Goal: Task Accomplishment & Management: Manage account settings

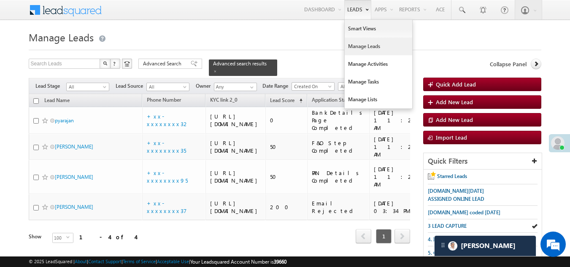
click at [356, 48] on link "Manage Leads" at bounding box center [377, 47] width 67 height 18
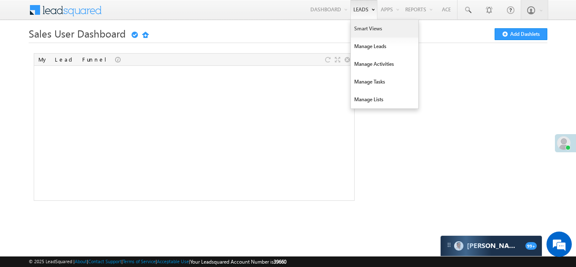
click at [361, 26] on link "Smart Views" at bounding box center [384, 29] width 67 height 18
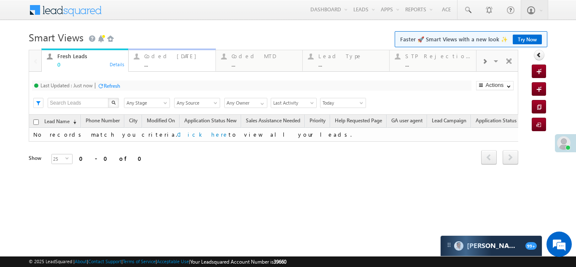
click at [156, 52] on div "Coded Today ..." at bounding box center [177, 59] width 66 height 16
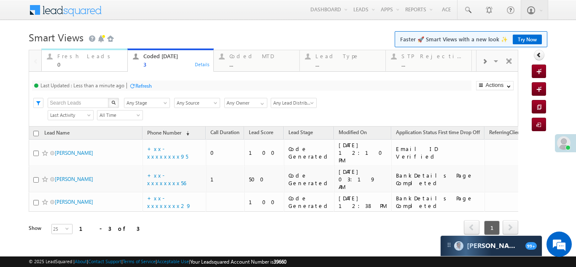
click at [72, 55] on div "Fresh Leads" at bounding box center [89, 56] width 65 height 7
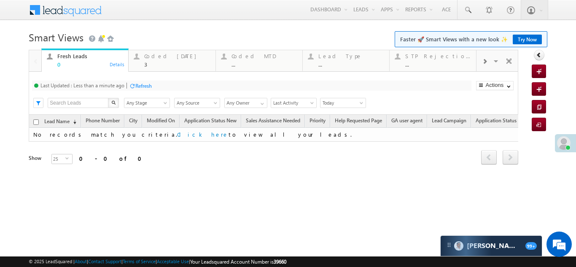
click at [144, 83] on div "Refresh" at bounding box center [143, 86] width 16 height 6
click at [161, 58] on div "Coded Today" at bounding box center [177, 56] width 66 height 7
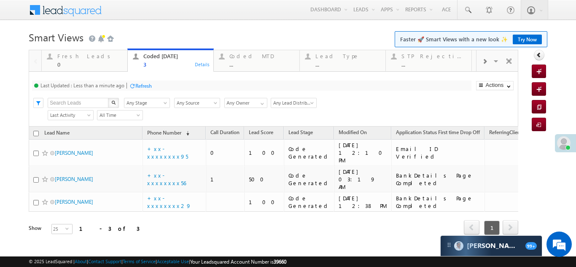
click at [146, 83] on div "Refresh" at bounding box center [143, 86] width 16 height 6
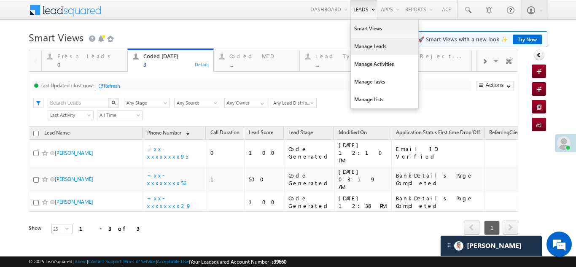
click at [360, 46] on link "Manage Leads" at bounding box center [384, 47] width 67 height 18
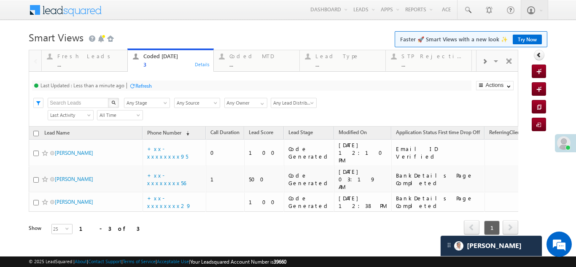
click at [142, 84] on div "Refresh" at bounding box center [143, 86] width 16 height 6
click at [81, 53] on div "Fresh Leads" at bounding box center [89, 56] width 65 height 7
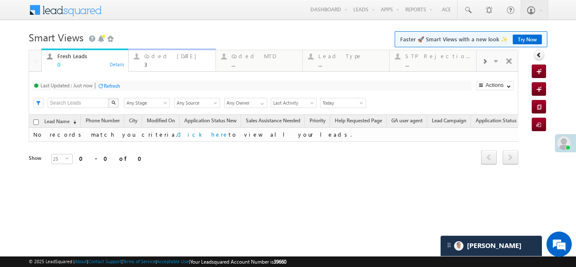
click at [163, 52] on div "Coded Today 3" at bounding box center [177, 59] width 66 height 16
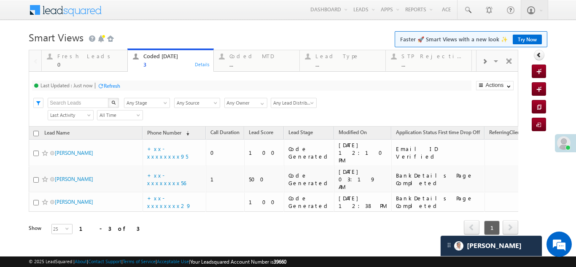
click at [112, 86] on div "Refresh" at bounding box center [112, 86] width 16 height 6
click at [110, 83] on div "Refresh" at bounding box center [112, 86] width 16 height 6
click at [110, 86] on div "Refresh" at bounding box center [112, 86] width 16 height 6
click at [66, 56] on div "Fresh Leads" at bounding box center [89, 56] width 65 height 7
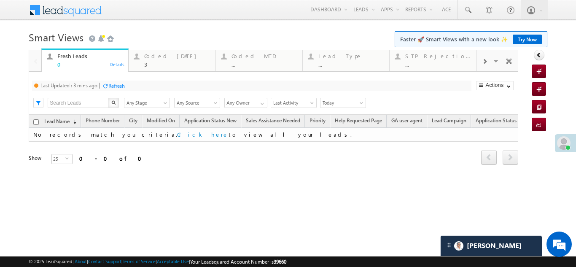
click at [117, 85] on div "Refresh" at bounding box center [116, 86] width 16 height 6
click at [158, 60] on div "Coded Today 3" at bounding box center [177, 59] width 66 height 16
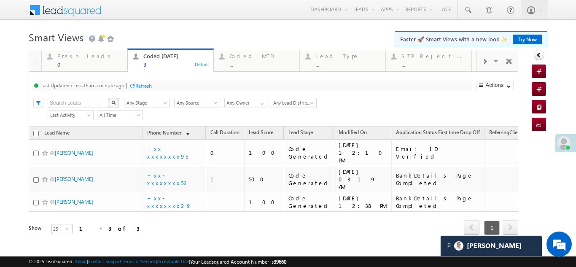
click at [140, 83] on div "Refresh" at bounding box center [143, 86] width 16 height 6
click at [112, 86] on div "Refresh" at bounding box center [112, 86] width 16 height 6
click at [69, 59] on div "Fresh Leads 0" at bounding box center [89, 59] width 65 height 16
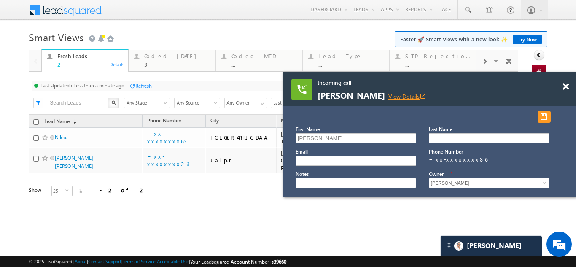
click at [395, 95] on link "View Details open_in_new" at bounding box center [407, 96] width 38 height 8
click at [567, 86] on span at bounding box center [565, 86] width 6 height 7
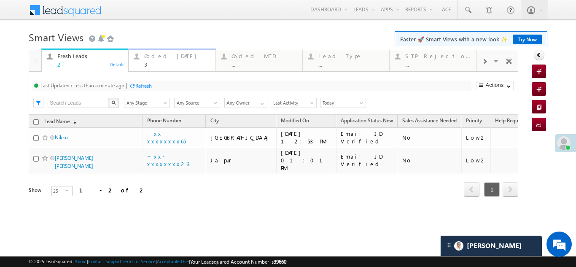
click at [160, 56] on div "Coded Today" at bounding box center [177, 56] width 66 height 7
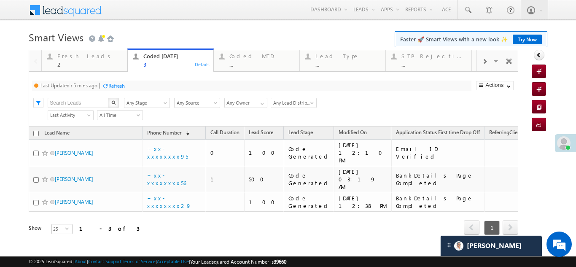
click at [116, 86] on div "Refresh" at bounding box center [116, 86] width 16 height 6
click at [75, 59] on div "Fresh Leads 2" at bounding box center [89, 59] width 65 height 16
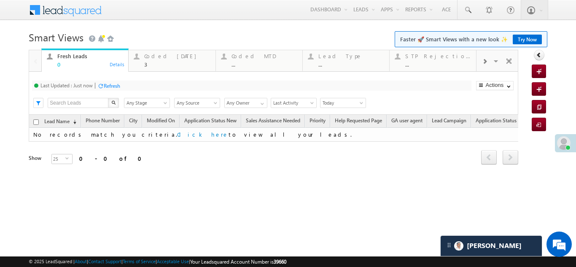
click at [106, 84] on div "Refresh" at bounding box center [112, 86] width 16 height 6
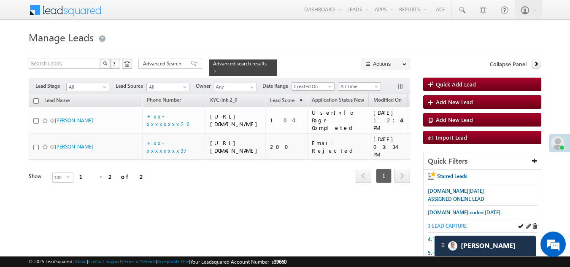
click at [449, 225] on span "3 LEAD CAPTURE" at bounding box center [446, 226] width 39 height 6
click at [446, 223] on span "3 LEAD CAPTURE" at bounding box center [446, 226] width 39 height 6
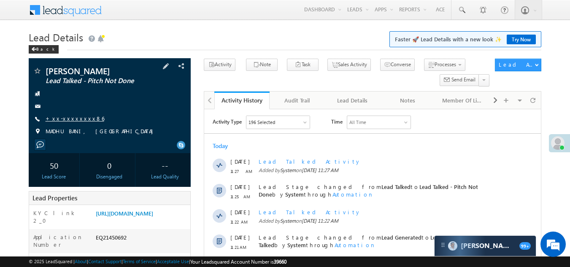
click at [65, 117] on link "+xx-xxxxxxxx86" at bounding box center [75, 118] width 59 height 7
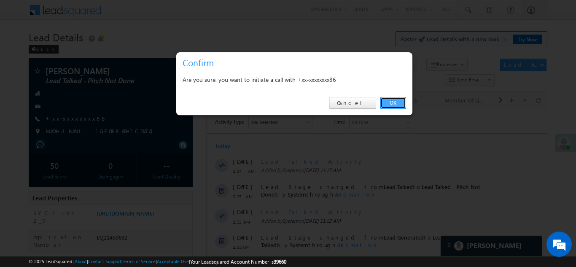
click at [395, 100] on link "OK" at bounding box center [393, 103] width 26 height 12
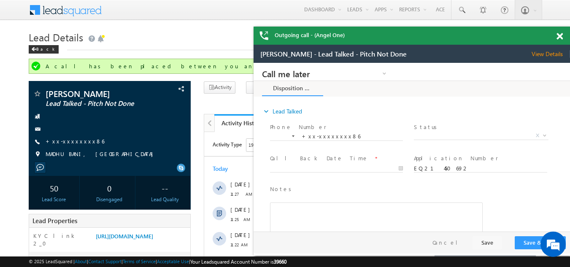
click at [558, 36] on span at bounding box center [559, 36] width 6 height 7
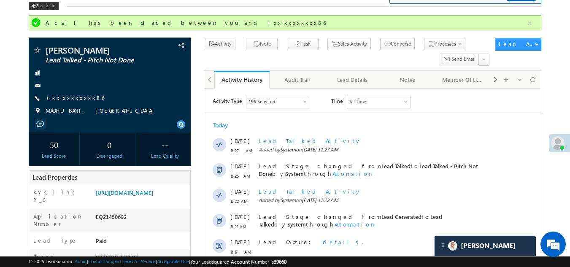
scroll to position [42, 0]
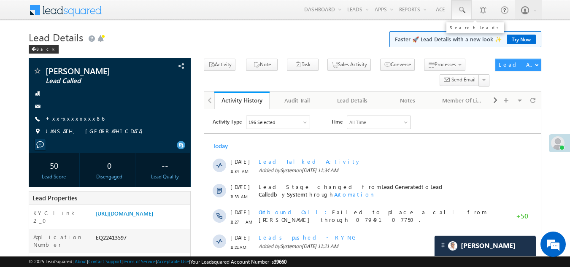
click at [460, 8] on span at bounding box center [461, 10] width 8 height 8
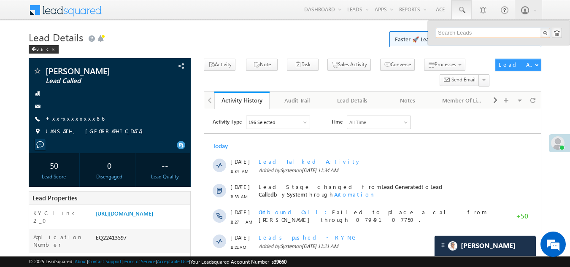
paste input "EQ28507083"
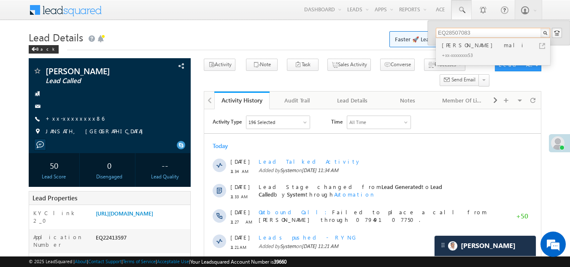
type input "EQ28507083"
click at [454, 48] on div "Dipak mali" at bounding box center [496, 44] width 113 height 9
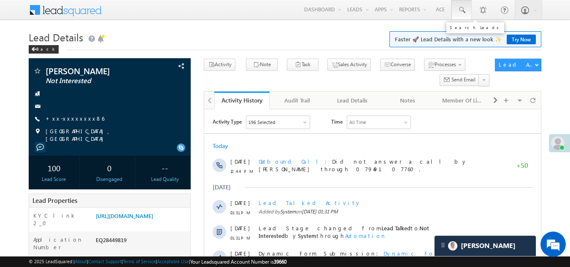
click at [461, 11] on span at bounding box center [461, 10] width 8 height 8
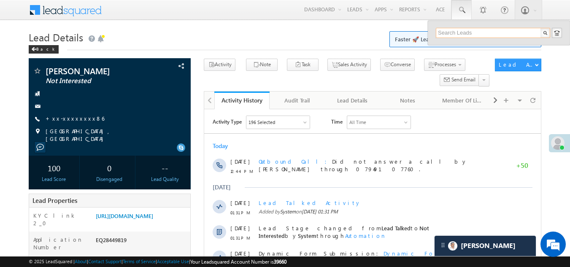
paste input "EQ28430499"
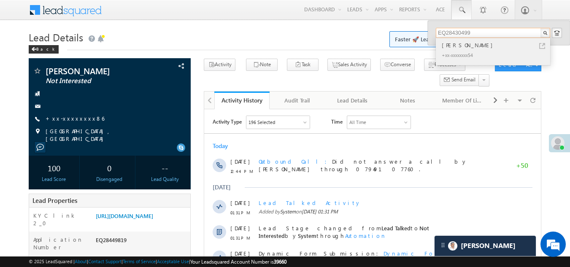
type input "EQ28430499"
click at [462, 49] on div "Vijay Kumar Sharma" at bounding box center [496, 44] width 113 height 9
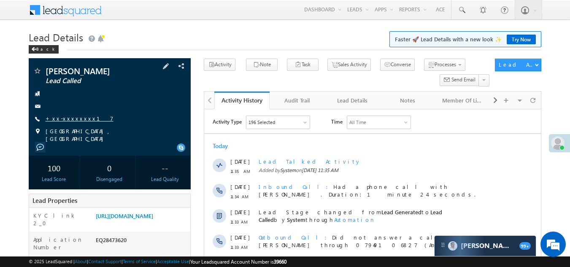
click at [68, 118] on link "+xx-xxxxxxxx17" at bounding box center [80, 118] width 68 height 7
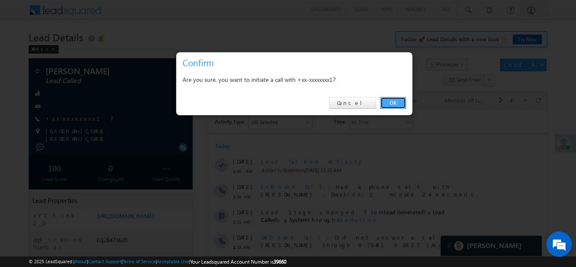
click at [392, 100] on link "OK" at bounding box center [393, 103] width 26 height 12
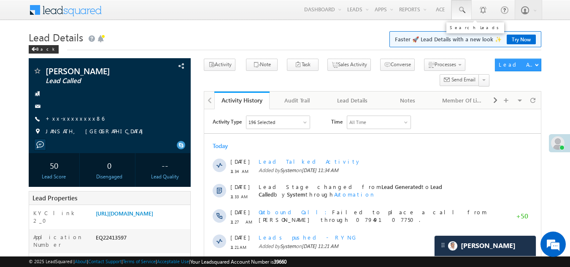
click at [460, 7] on span at bounding box center [461, 10] width 8 height 8
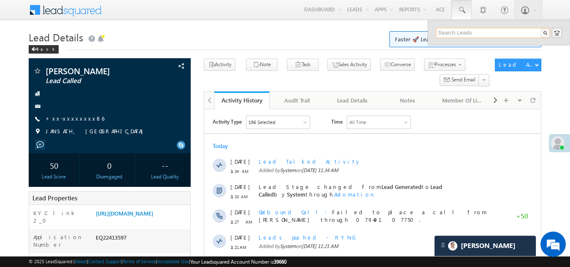
paste input "EQ28436209"
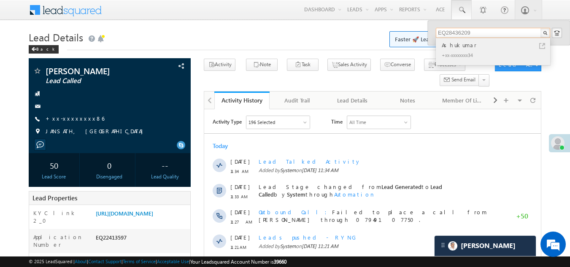
type input "EQ28436209"
click at [465, 45] on div "Ashukumar" at bounding box center [496, 44] width 113 height 9
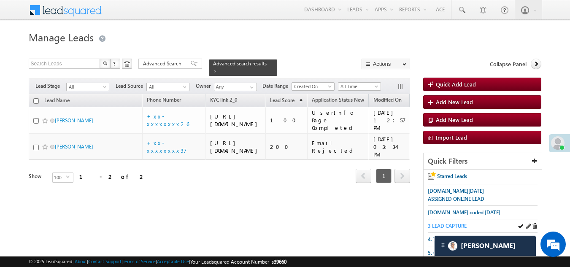
click at [454, 226] on span "3 LEAD CAPTURE" at bounding box center [446, 226] width 39 height 6
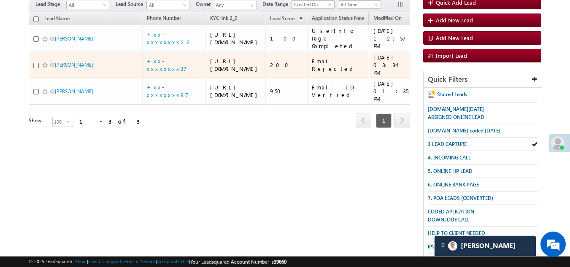
scroll to position [84, 0]
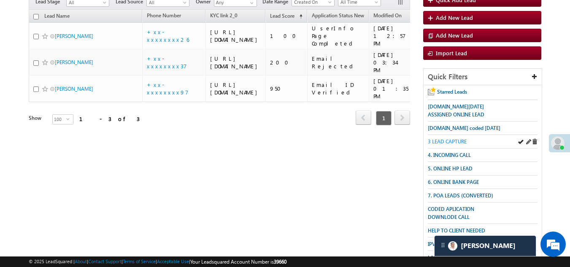
click at [450, 140] on span "3 LEAD CAPTURE" at bounding box center [446, 141] width 39 height 6
click at [455, 141] on span "3 LEAD CAPTURE" at bounding box center [446, 141] width 39 height 6
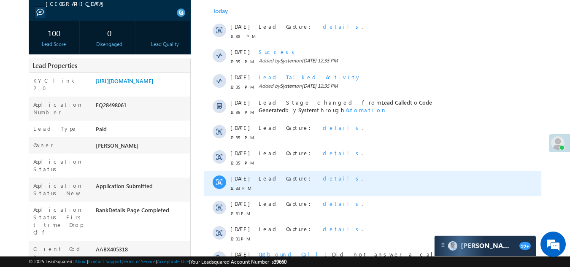
scroll to position [42, 0]
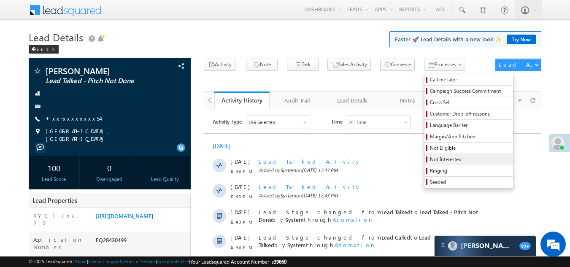
click at [430, 159] on span "Not Interested" at bounding box center [470, 160] width 80 height 8
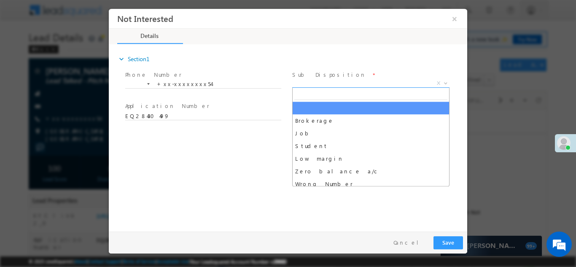
click at [343, 79] on span "X" at bounding box center [370, 83] width 157 height 8
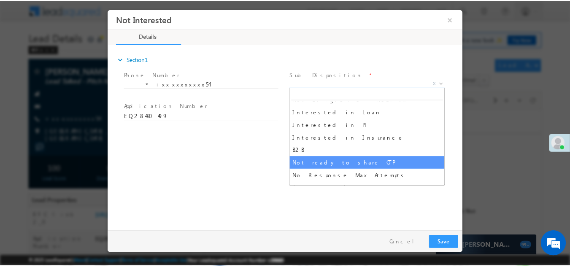
scroll to position [169, 0]
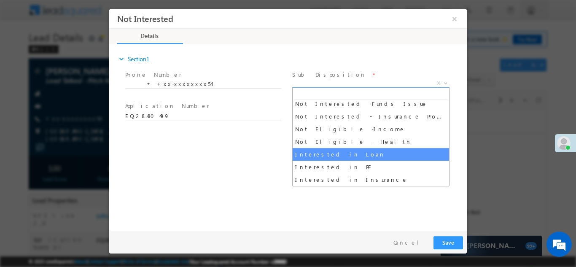
select select "Interested in Loan"
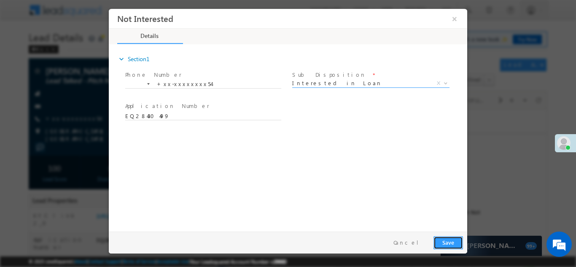
click at [449, 238] on button "Save" at bounding box center [448, 242] width 30 height 13
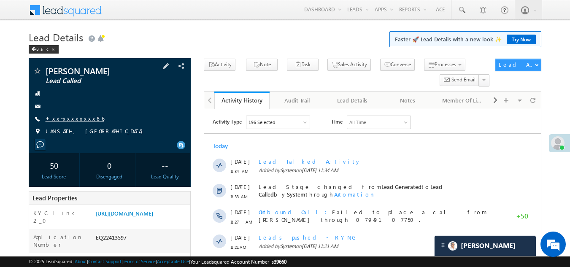
click at [74, 119] on link "+xx-xxxxxxxx86" at bounding box center [75, 118] width 59 height 7
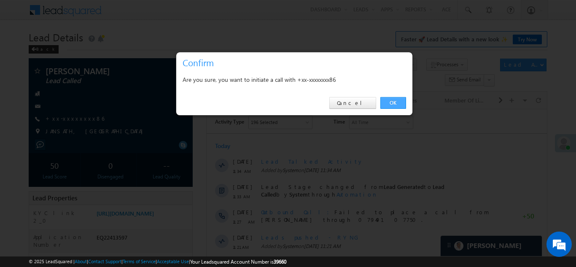
click at [387, 103] on link "OK" at bounding box center [393, 103] width 26 height 12
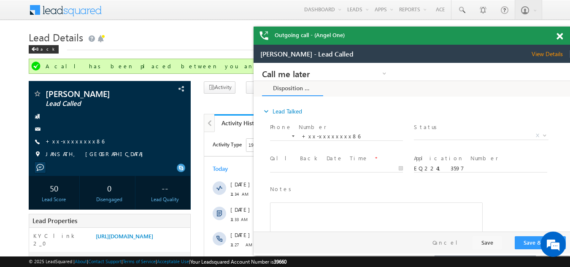
click at [560, 38] on span at bounding box center [559, 36] width 6 height 7
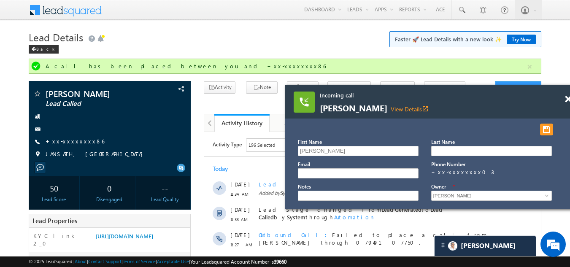
click at [390, 109] on link "View Details open_in_new" at bounding box center [409, 109] width 38 height 8
click at [565, 98] on span at bounding box center [567, 99] width 6 height 7
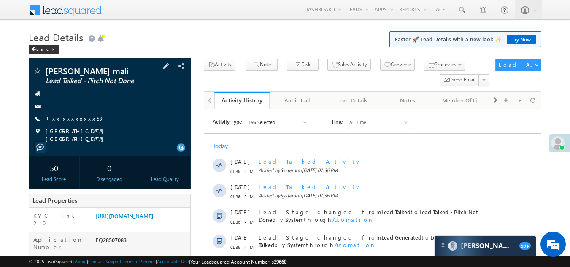
click at [55, 114] on div "Dipak mali Lead Talked - Pitch Not Done +xx-xxxxxxxx53" at bounding box center [110, 105] width 154 height 76
click at [74, 117] on link "+xx-xxxxxxxx53" at bounding box center [74, 118] width 56 height 7
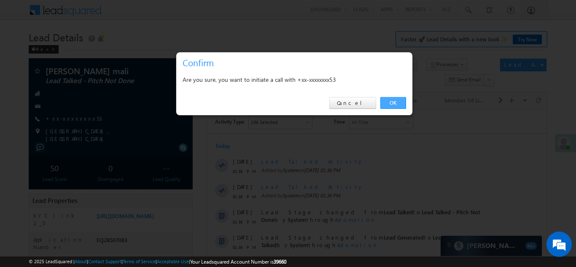
click at [389, 102] on link "OK" at bounding box center [393, 103] width 26 height 12
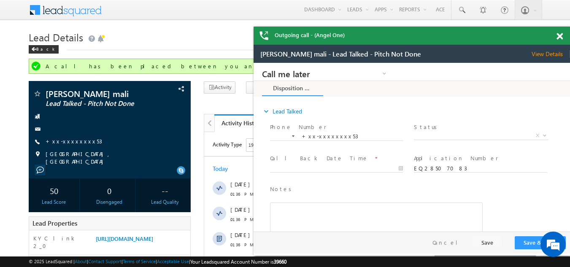
click at [559, 37] on span at bounding box center [559, 36] width 6 height 7
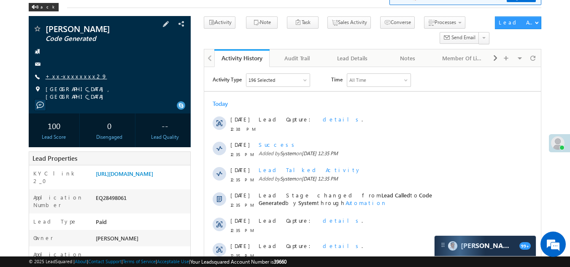
click at [65, 78] on link "+xx-xxxxxxxx29" at bounding box center [77, 76] width 62 height 7
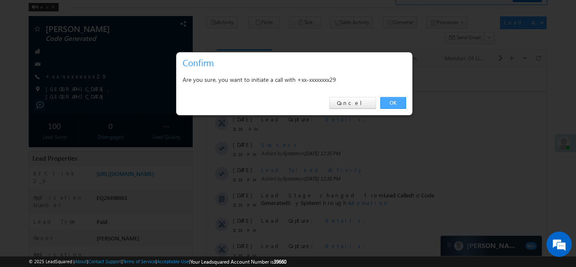
click at [392, 99] on link "OK" at bounding box center [393, 103] width 26 height 12
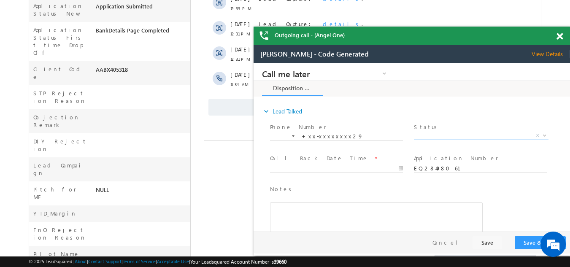
click at [452, 134] on span "X" at bounding box center [481, 136] width 134 height 8
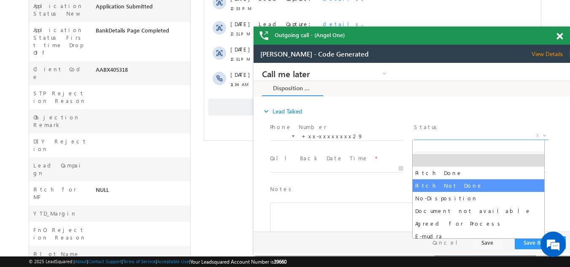
select select "Pitch Not Done"
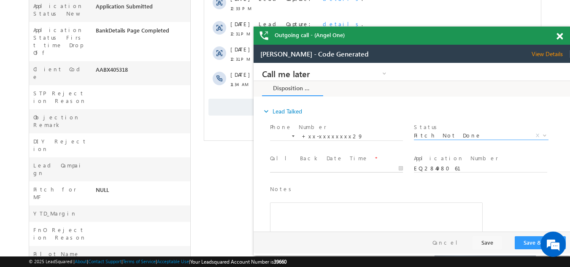
type input "09/07/25 1:54 PM"
click at [296, 167] on input "09/07/25 1:54 PM" at bounding box center [336, 168] width 133 height 8
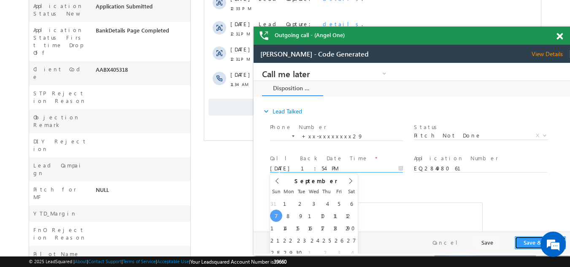
click at [533, 242] on button "Save & Close" at bounding box center [539, 242] width 51 height 13
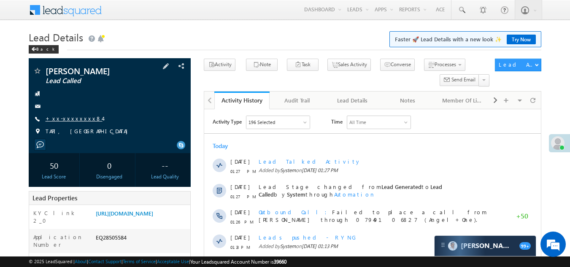
click at [58, 117] on link "+xx-xxxxxxxx84" at bounding box center [74, 118] width 57 height 7
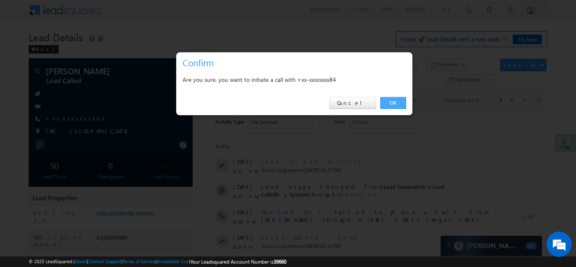
click at [398, 102] on link "OK" at bounding box center [393, 103] width 26 height 12
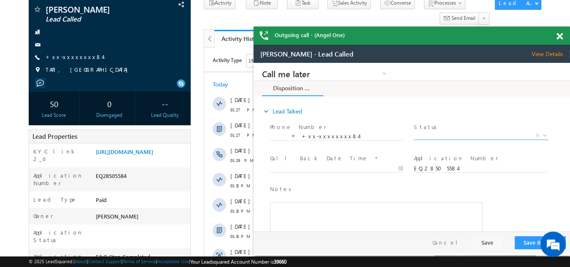
click at [442, 134] on span "X" at bounding box center [481, 136] width 134 height 8
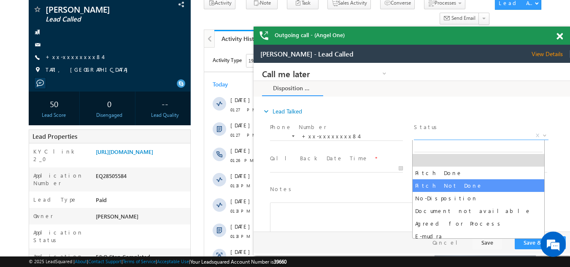
select select "Pitch Not Done"
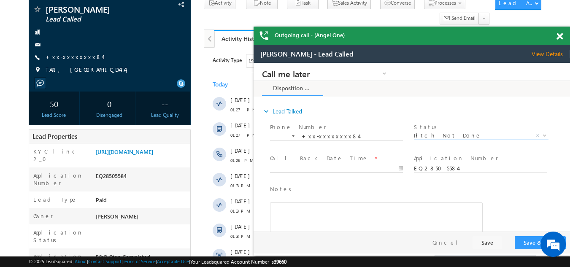
type input "09/07/25 2:00 PM"
click at [326, 168] on input "09/07/25 2:00 PM" at bounding box center [336, 168] width 133 height 8
click at [524, 242] on button "Save & Close" at bounding box center [539, 242] width 51 height 13
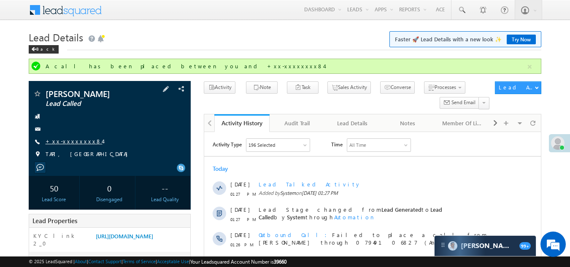
click at [54, 141] on link "+xx-xxxxxxxx84" at bounding box center [74, 140] width 57 height 7
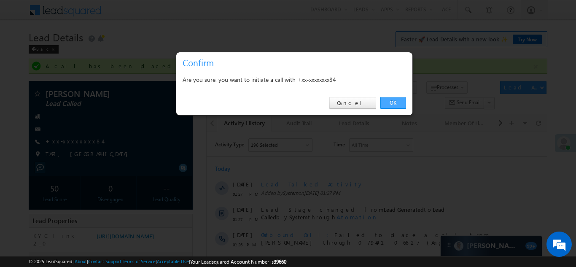
click at [392, 98] on link "OK" at bounding box center [393, 103] width 26 height 12
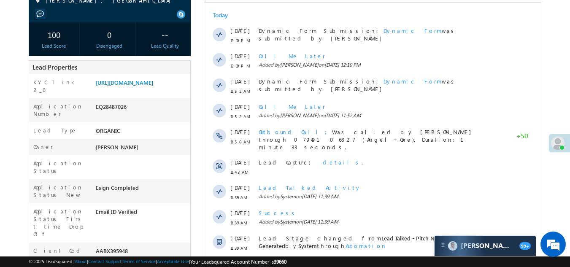
scroll to position [42, 0]
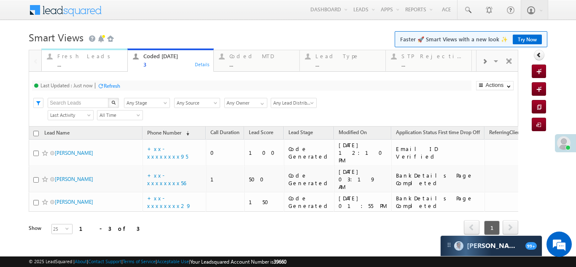
click at [81, 57] on div "Fresh Leads" at bounding box center [89, 56] width 65 height 7
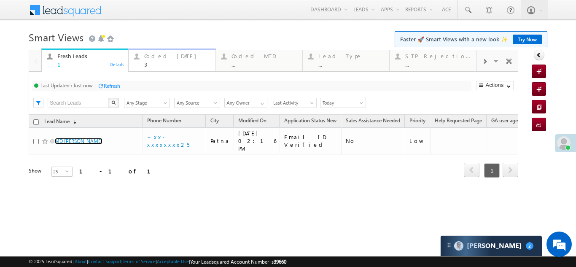
click at [163, 58] on div "Coded Today" at bounding box center [177, 56] width 66 height 7
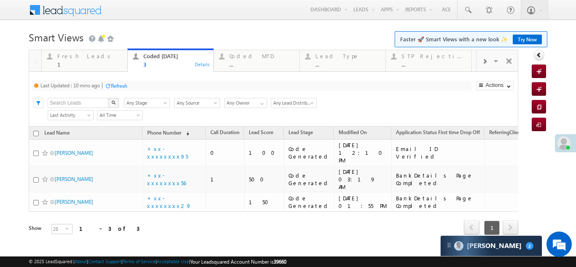
click at [118, 86] on div "Refresh" at bounding box center [119, 86] width 16 height 6
click at [114, 85] on div "Refresh" at bounding box center [112, 86] width 16 height 6
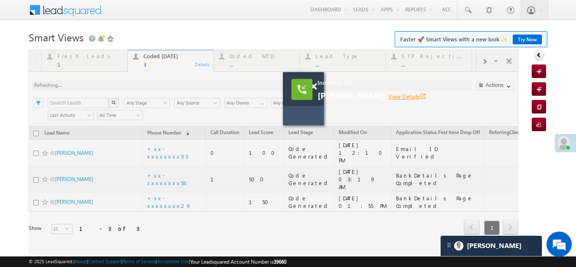
click at [394, 95] on link "View Details open_in_new" at bounding box center [407, 96] width 38 height 8
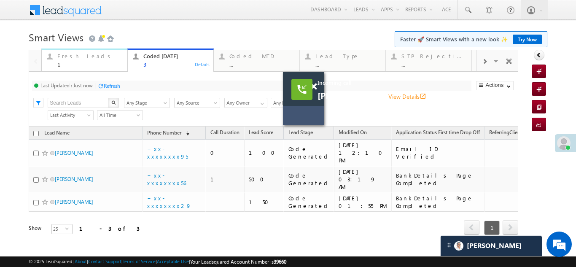
click at [85, 61] on div "Fresh Leads 1" at bounding box center [89, 59] width 65 height 16
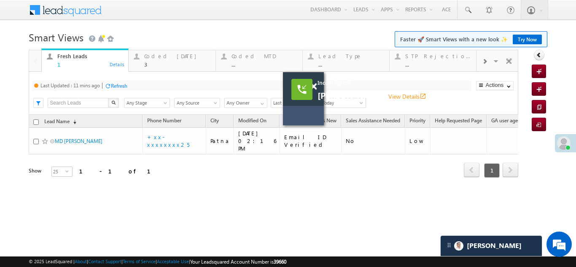
click at [116, 84] on div "Refresh" at bounding box center [119, 86] width 16 height 6
click at [315, 87] on span at bounding box center [313, 86] width 6 height 7
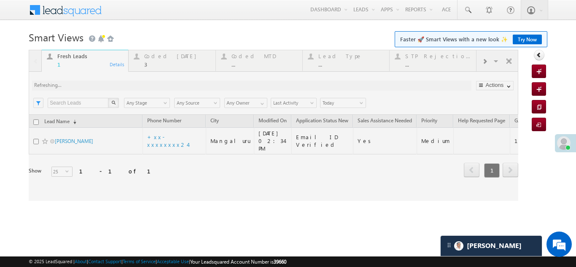
click at [160, 59] on div at bounding box center [273, 125] width 489 height 151
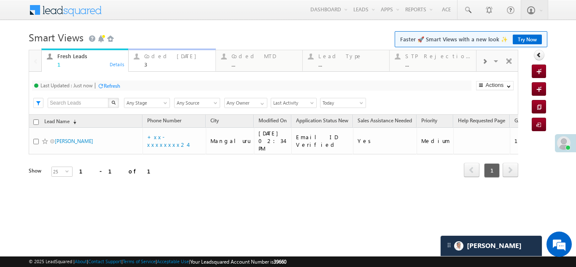
click at [160, 60] on div "Coded Today 3" at bounding box center [177, 59] width 66 height 16
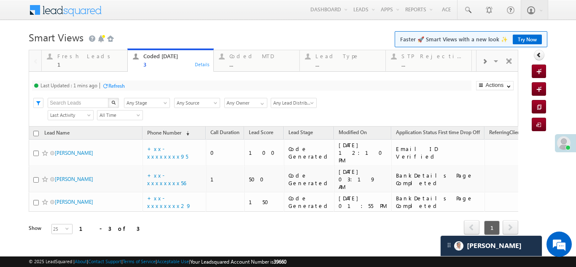
click at [122, 83] on div "Refresh" at bounding box center [116, 86] width 16 height 6
click at [62, 54] on div "Fresh Leads" at bounding box center [89, 56] width 65 height 7
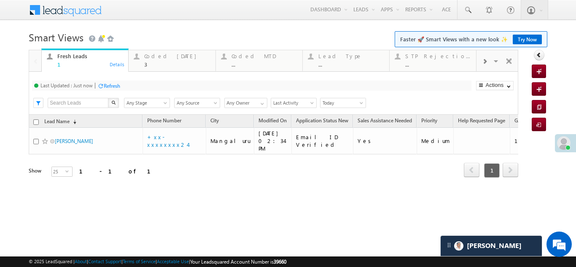
click at [107, 83] on div "Refresh" at bounding box center [112, 86] width 16 height 6
click at [114, 85] on div "Refresh" at bounding box center [112, 86] width 16 height 6
click at [162, 58] on div "Coded Today" at bounding box center [177, 56] width 66 height 7
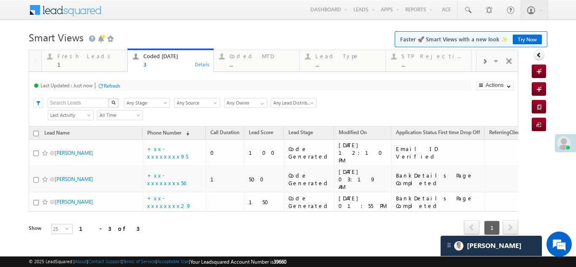
click at [115, 88] on div "Refresh" at bounding box center [112, 86] width 16 height 6
